Goal: Task Accomplishment & Management: Use online tool/utility

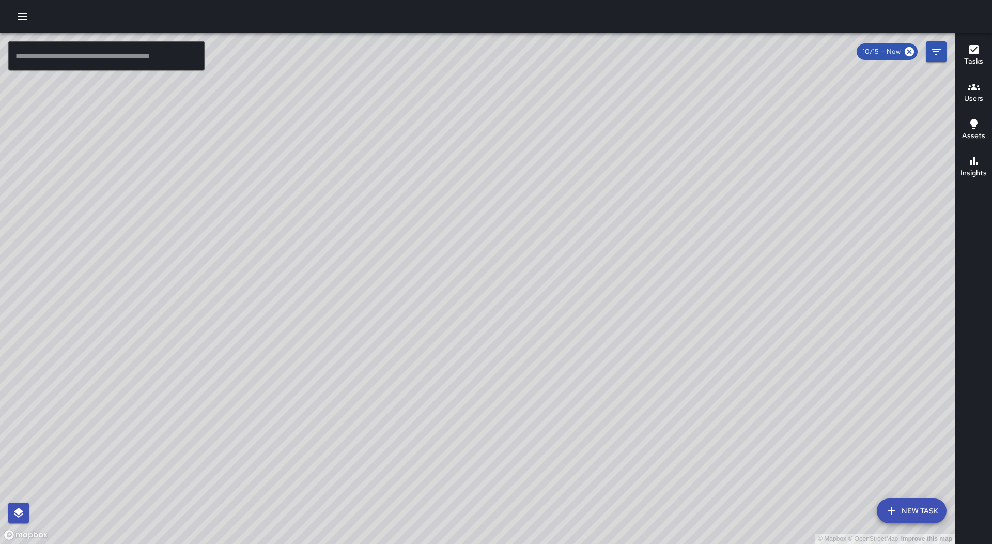
click at [25, 18] on icon "button" at bounding box center [23, 16] width 12 height 12
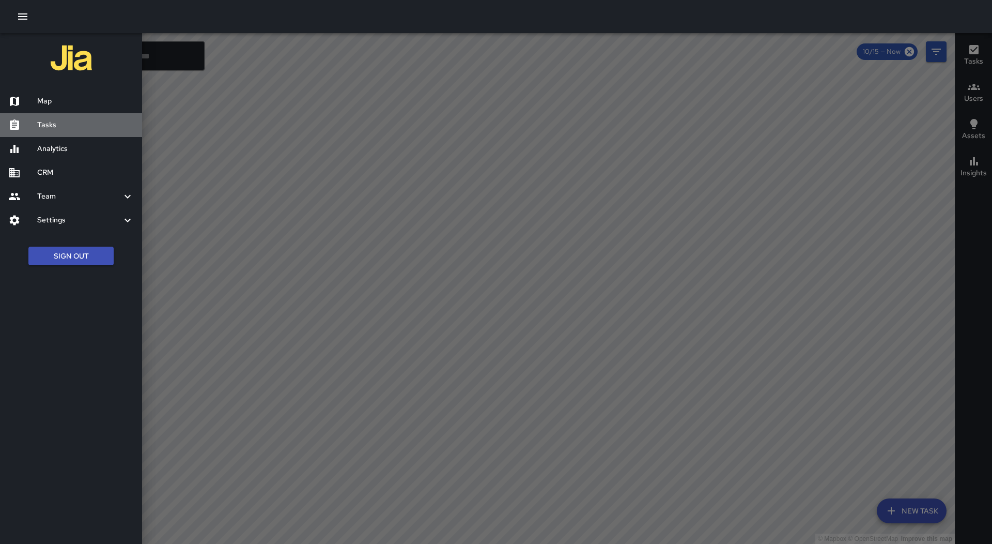
click at [50, 120] on h6 "Tasks" at bounding box center [85, 124] width 97 height 11
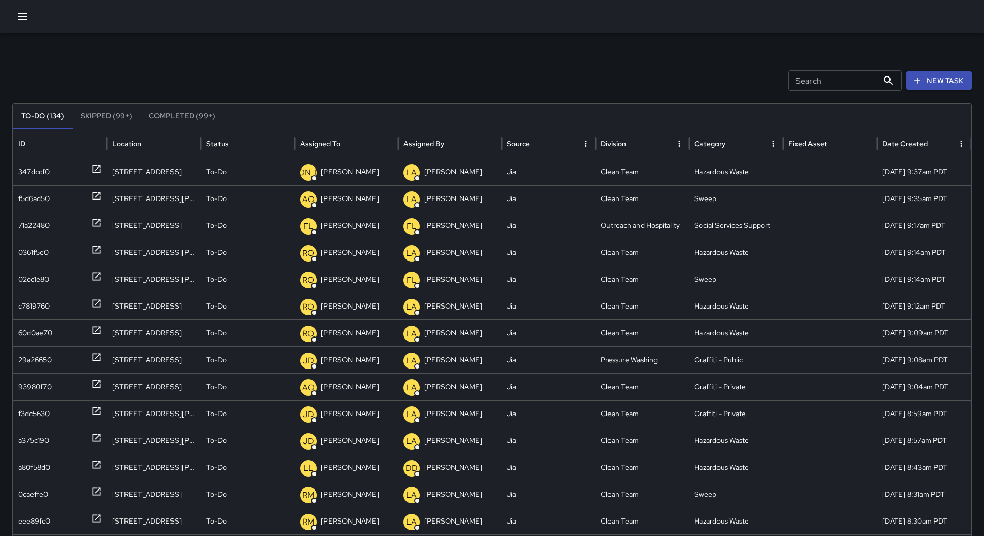
click at [348, 143] on icon "Sort" at bounding box center [348, 143] width 9 height 9
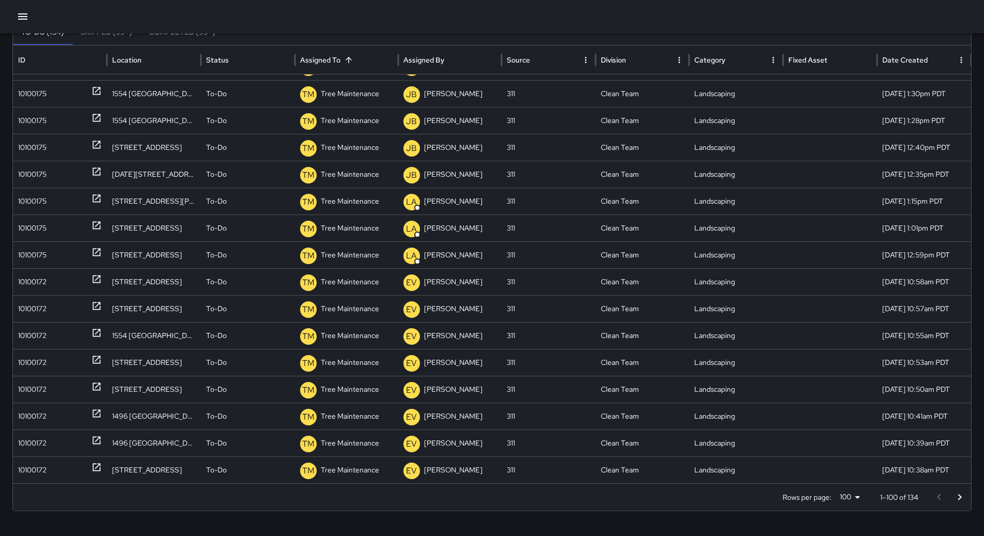
click at [970, 497] on button "Go to next page" at bounding box center [960, 497] width 21 height 21
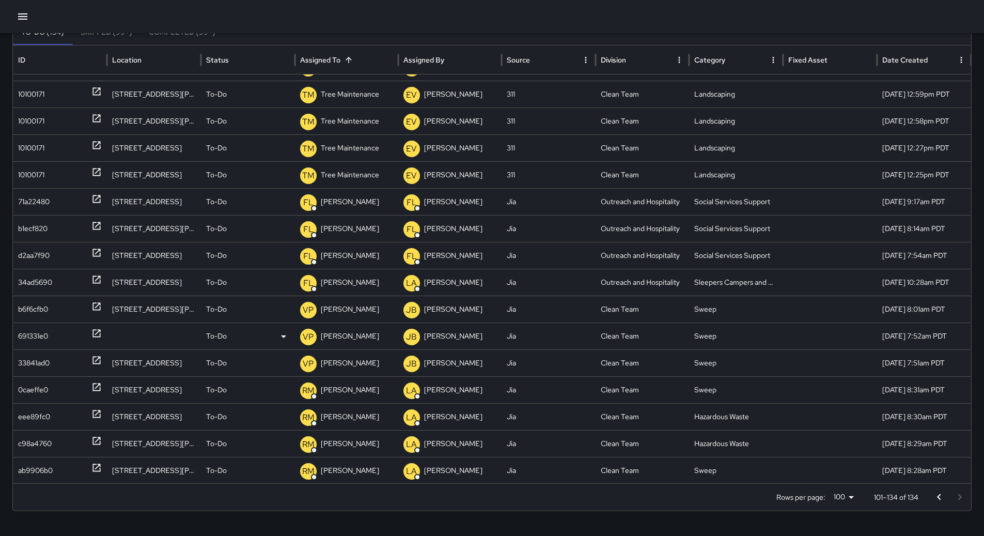
click at [43, 328] on div "691331e0" at bounding box center [33, 336] width 30 height 26
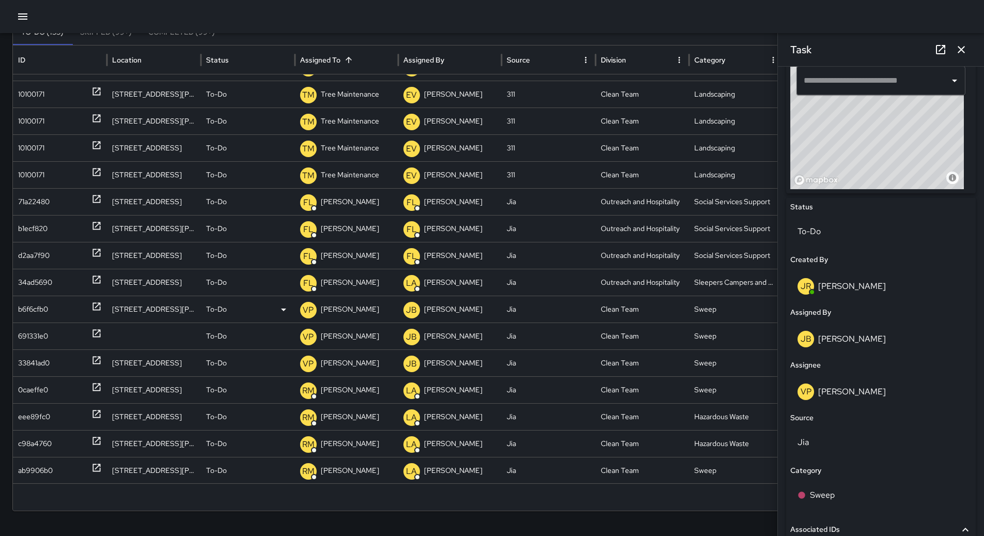
click at [339, 307] on p "[PERSON_NAME]" at bounding box center [350, 309] width 58 height 26
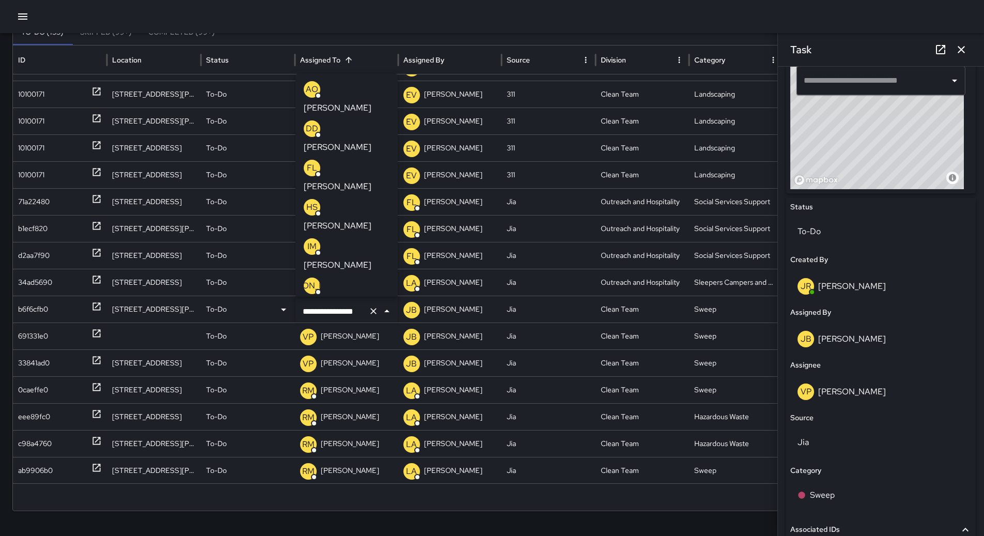
click at [369, 298] on p "[PERSON_NAME]" at bounding box center [338, 304] width 68 height 12
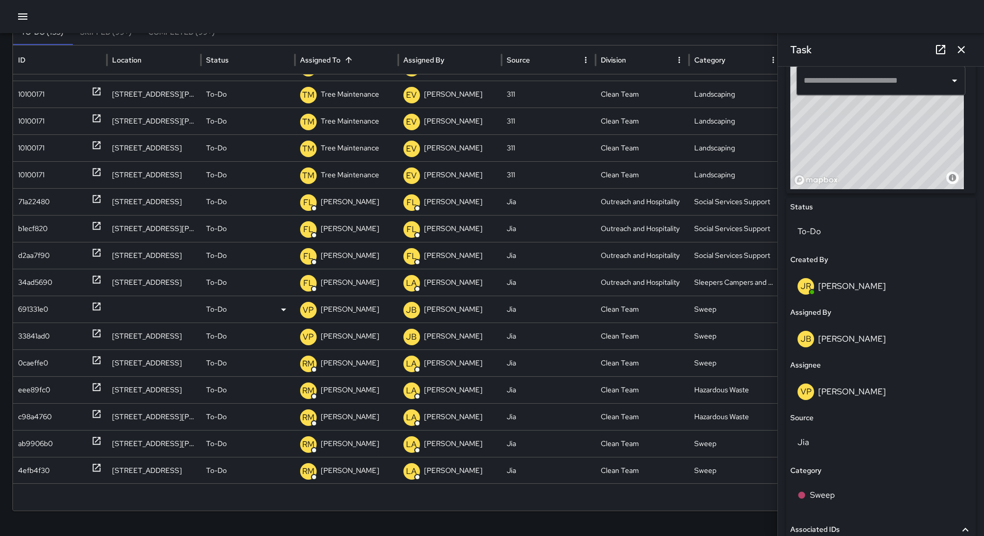
click at [53, 313] on div "691331e0" at bounding box center [60, 309] width 84 height 26
click at [55, 310] on div "691331e0" at bounding box center [60, 309] width 84 height 26
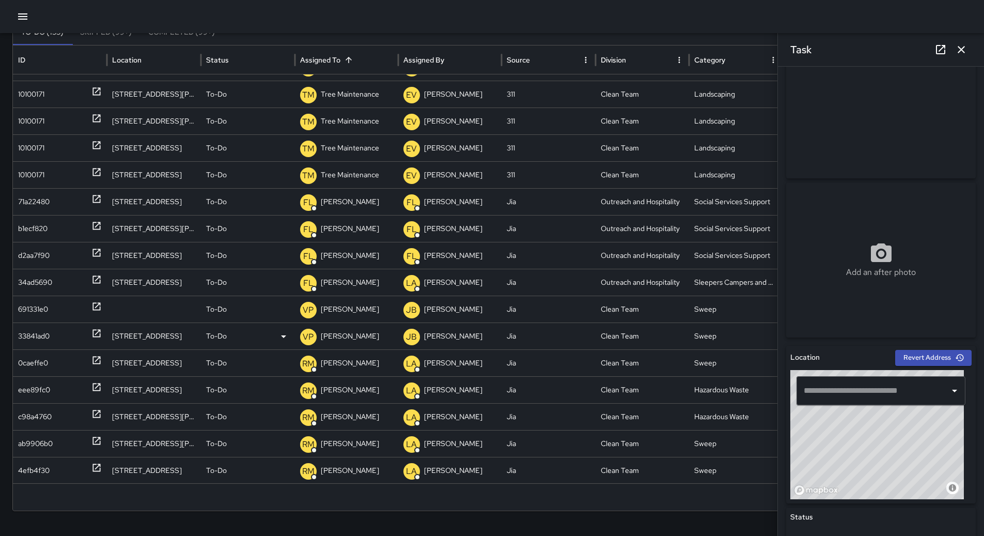
click at [44, 327] on div "33841ad0" at bounding box center [34, 336] width 32 height 26
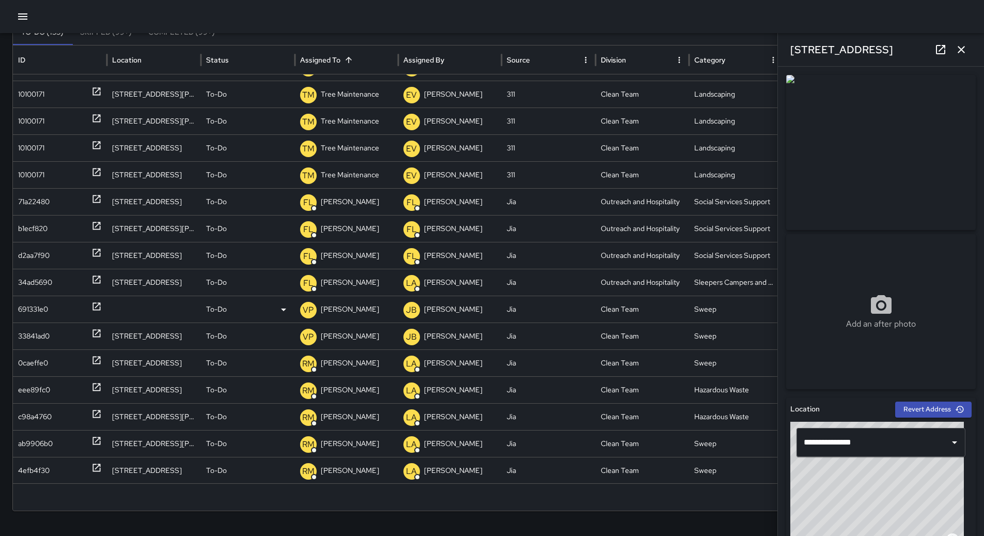
click at [45, 308] on div "691331e0" at bounding box center [33, 309] width 30 height 26
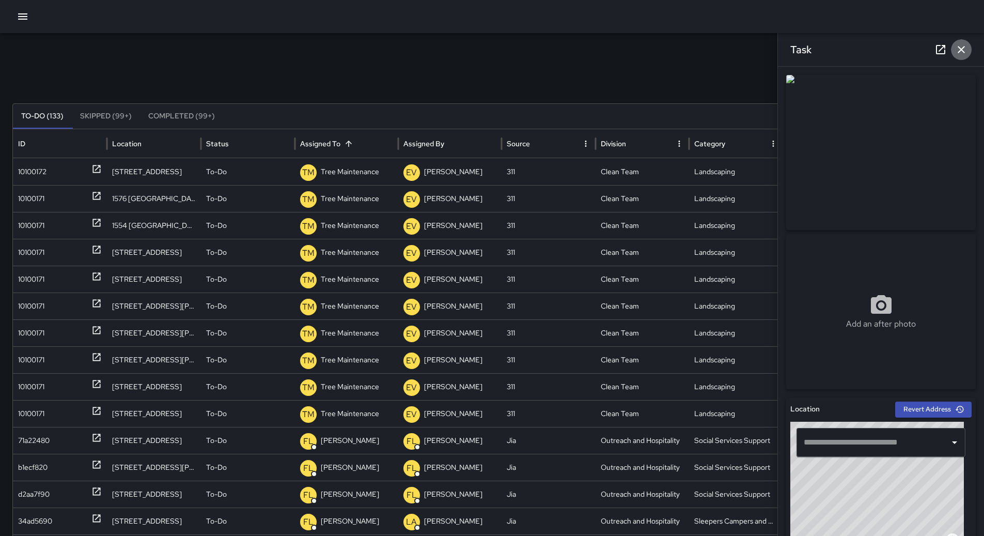
click at [966, 52] on icon "button" at bounding box center [961, 49] width 12 height 12
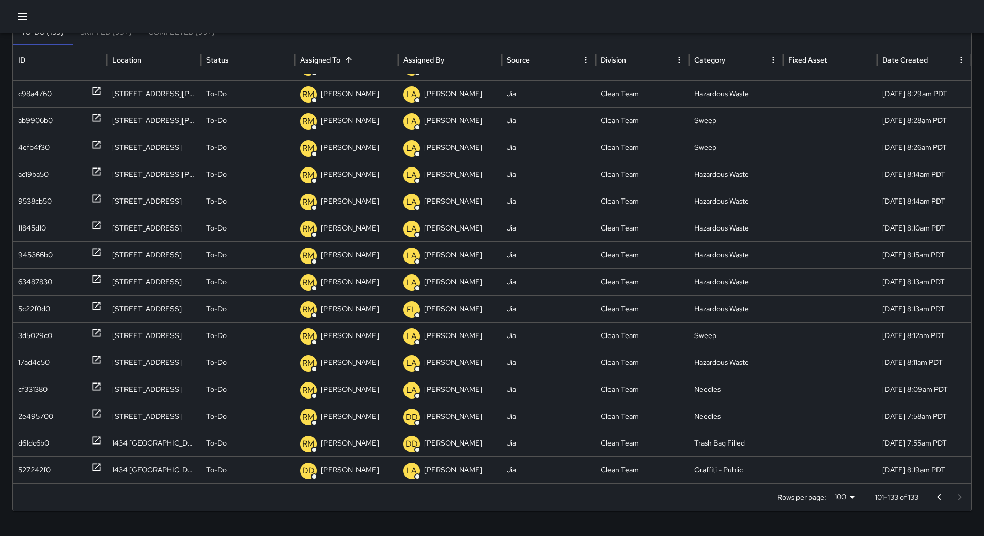
click at [946, 498] on icon "Go to previous page" at bounding box center [939, 497] width 12 height 12
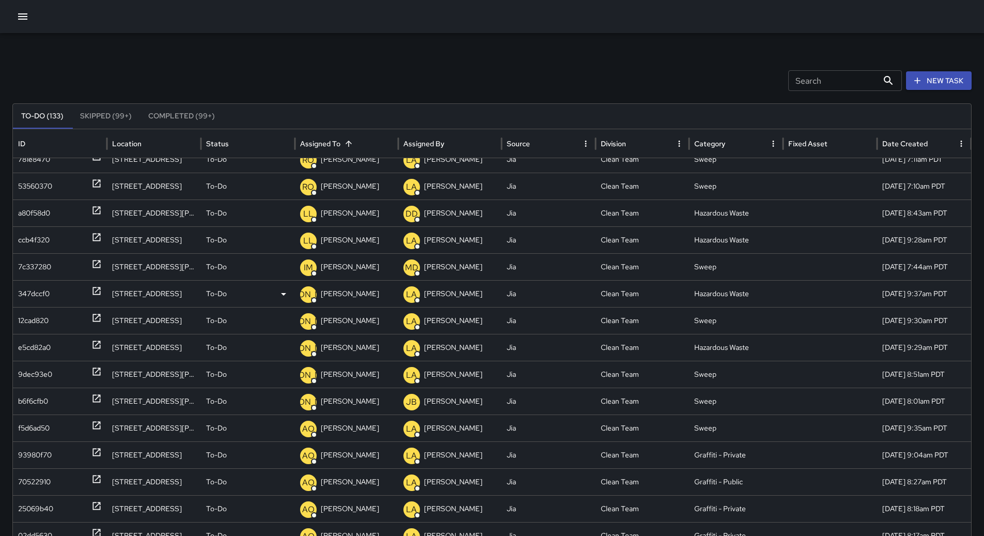
click at [46, 291] on div "347dccf0" at bounding box center [34, 294] width 32 height 26
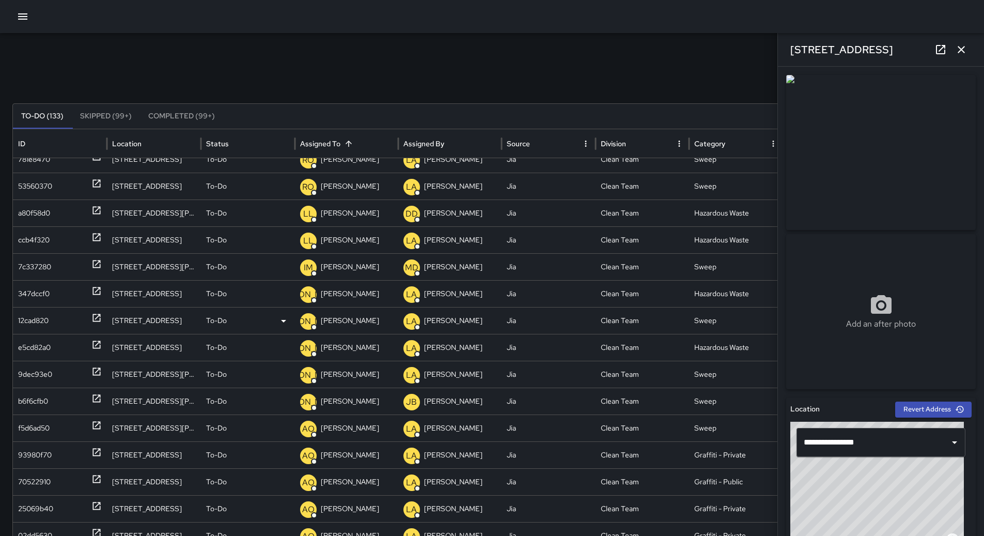
click at [36, 310] on div "12cad820" at bounding box center [33, 320] width 30 height 26
type input "**********"
click at [44, 348] on div "e5cd82a0" at bounding box center [34, 347] width 33 height 26
click at [45, 372] on div "9dec93e0" at bounding box center [35, 374] width 34 height 26
click at [68, 400] on div "b6f6cfb0" at bounding box center [60, 401] width 84 height 26
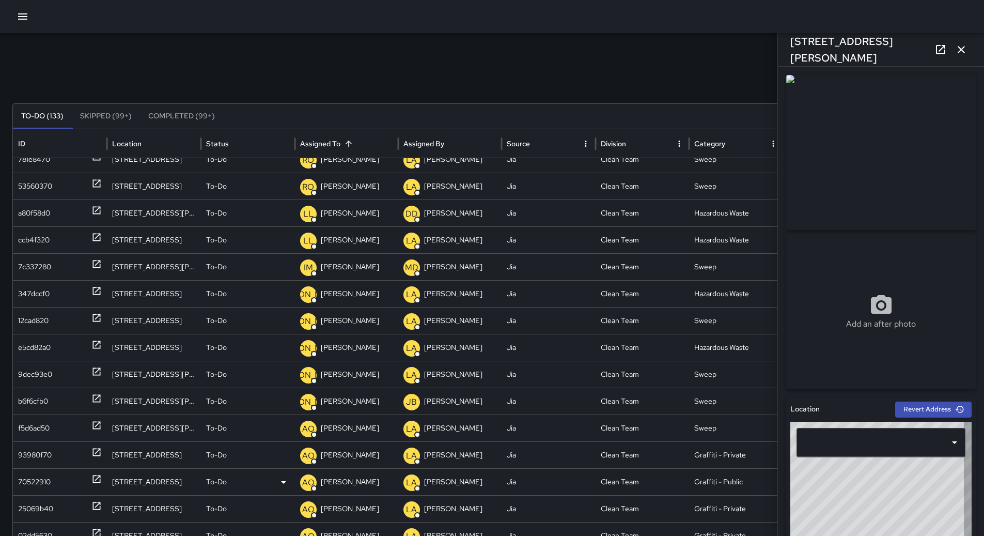
type input "**********"
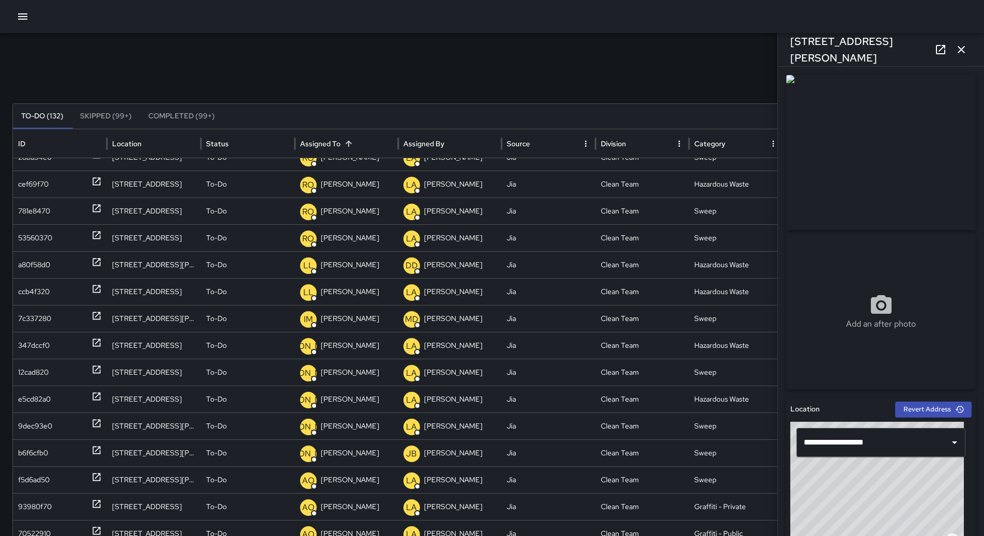
click at [954, 47] on button "button" at bounding box center [961, 49] width 21 height 21
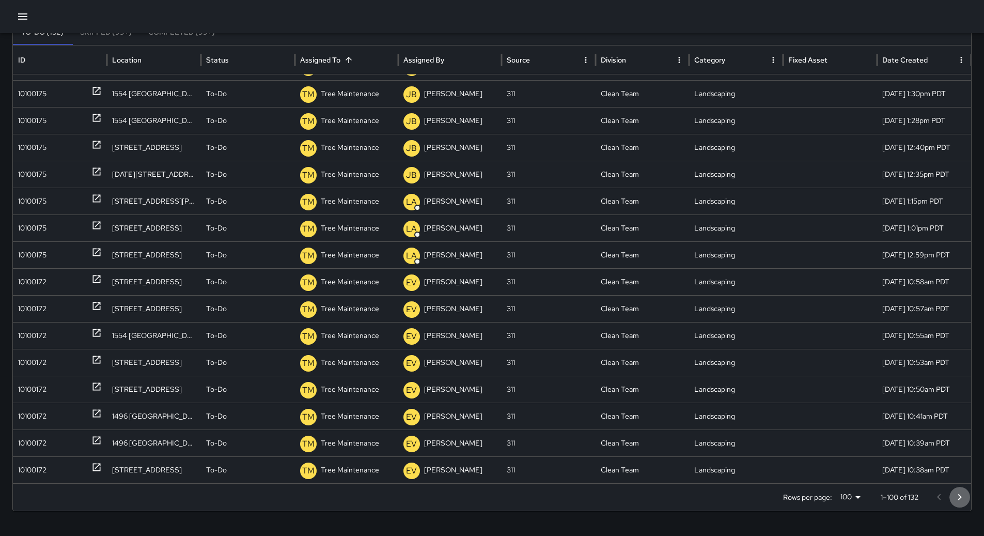
click at [964, 491] on icon "Go to next page" at bounding box center [960, 497] width 12 height 12
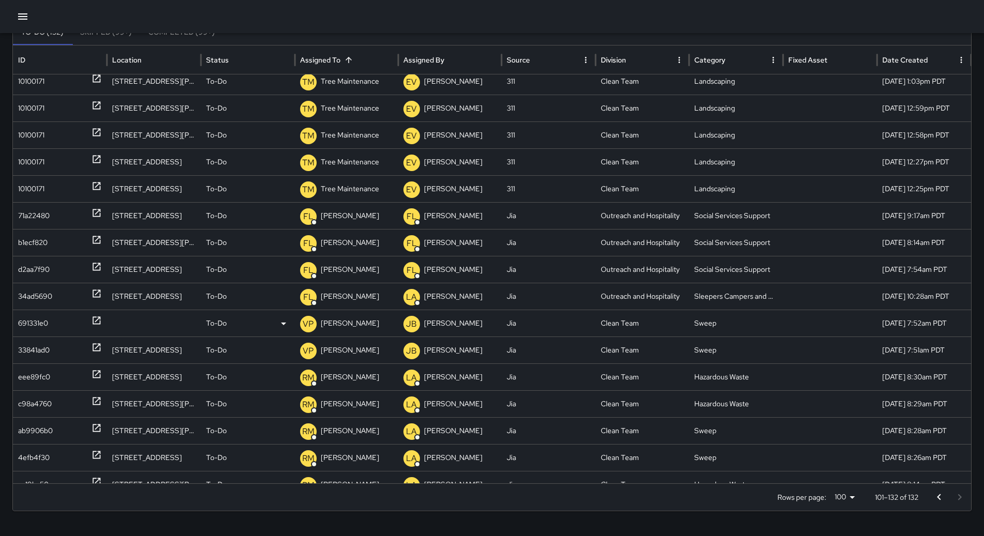
click at [24, 322] on div "691331e0" at bounding box center [33, 323] width 30 height 26
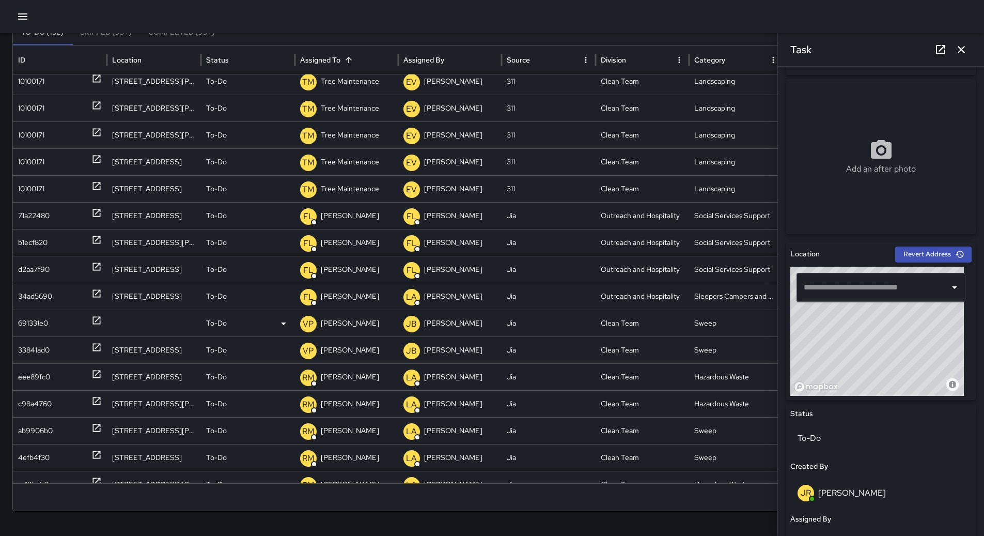
click at [364, 315] on p "[PERSON_NAME]" at bounding box center [350, 323] width 58 height 26
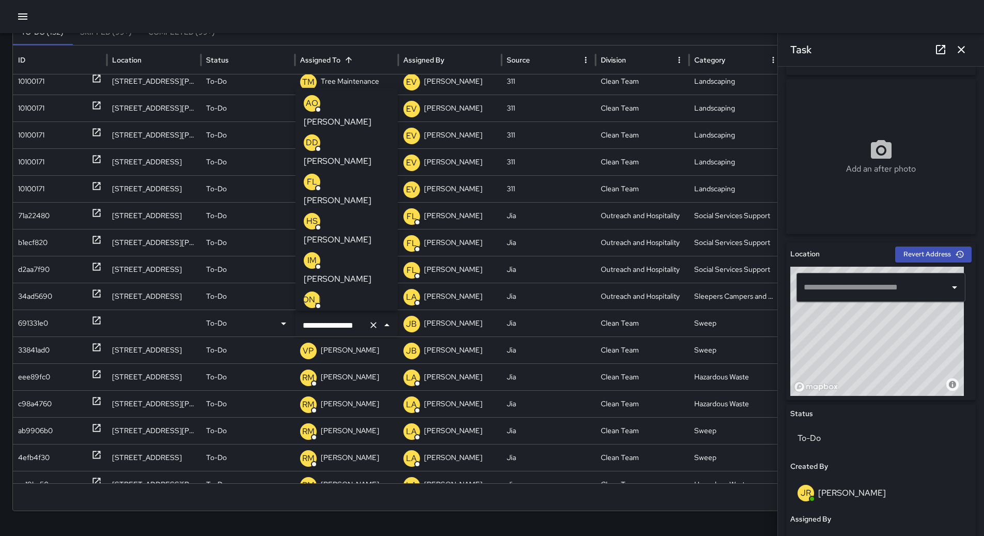
click at [358, 312] on p "[PERSON_NAME]" at bounding box center [338, 318] width 68 height 12
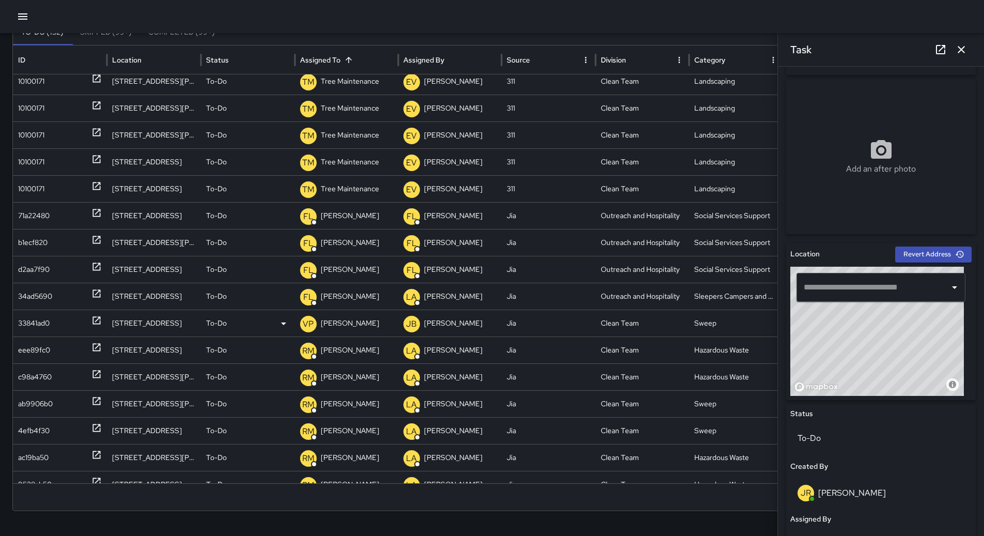
click at [43, 323] on div "33841ad0" at bounding box center [34, 323] width 32 height 26
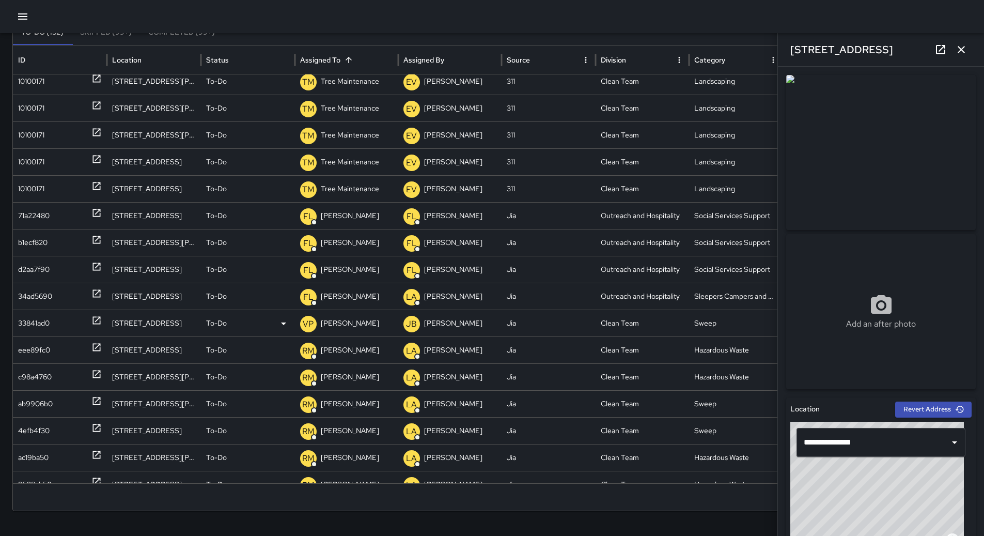
click at [350, 320] on p "[PERSON_NAME]" at bounding box center [350, 323] width 58 height 26
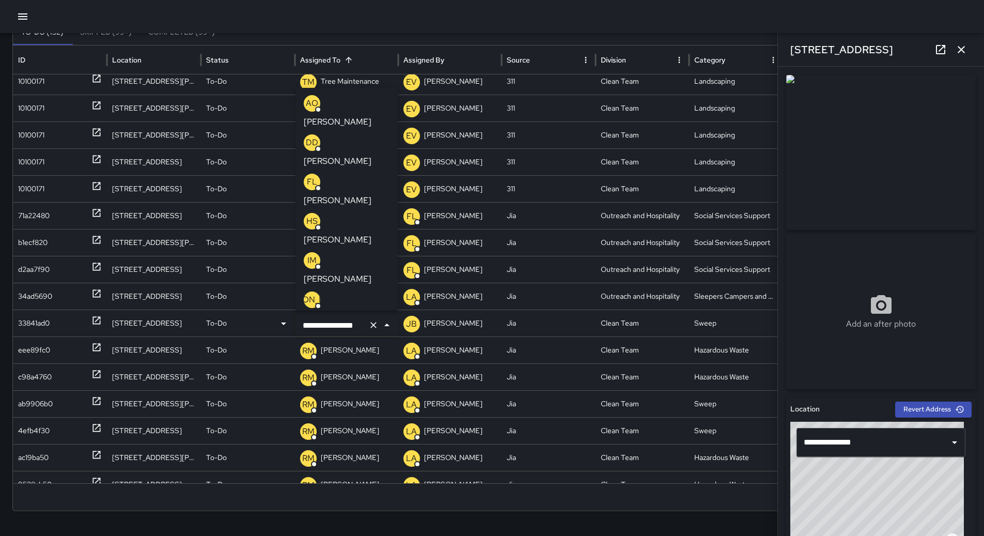
click at [360, 312] on p "[PERSON_NAME]" at bounding box center [338, 318] width 68 height 12
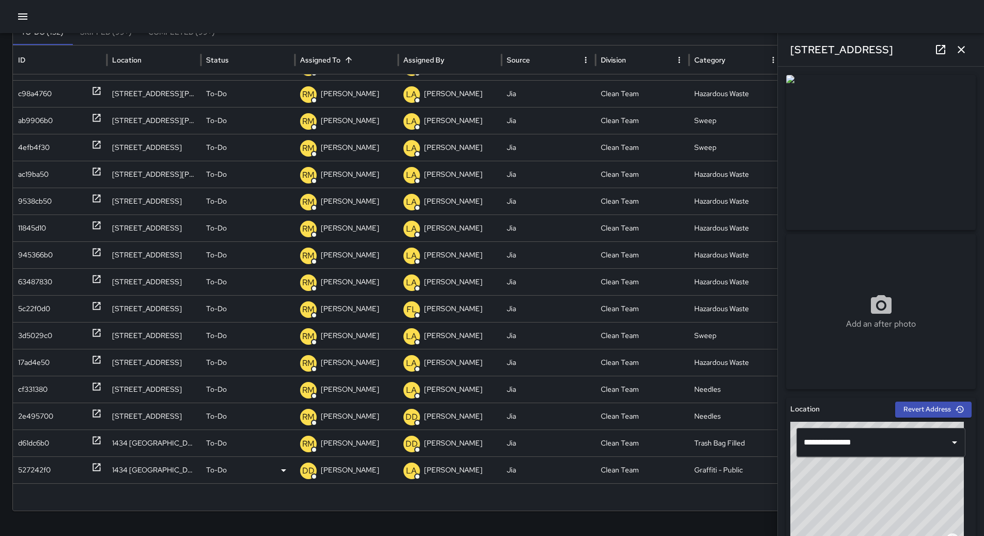
click at [71, 461] on div "527242f0" at bounding box center [60, 470] width 84 height 26
click at [23, 17] on icon "button" at bounding box center [22, 16] width 9 height 6
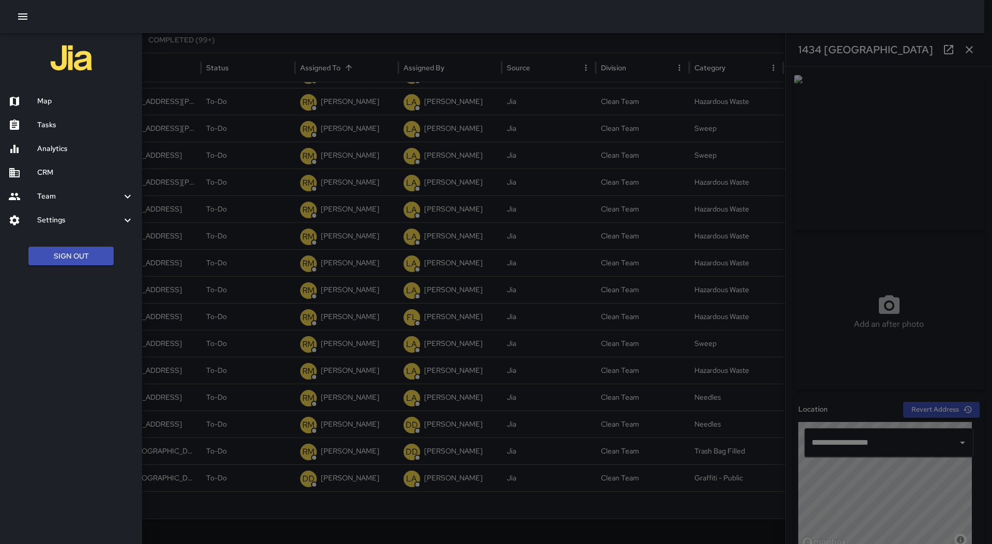
click at [36, 91] on div "Map" at bounding box center [71, 101] width 142 height 24
